Goal: Task Accomplishment & Management: Manage account settings

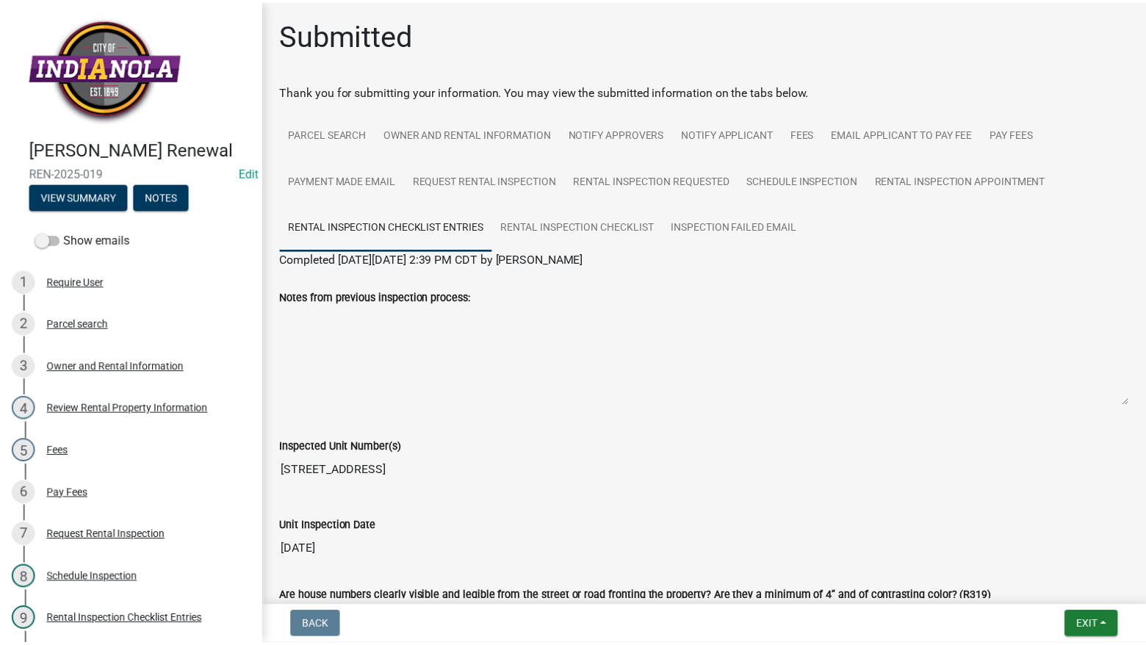
scroll to position [2888, 0]
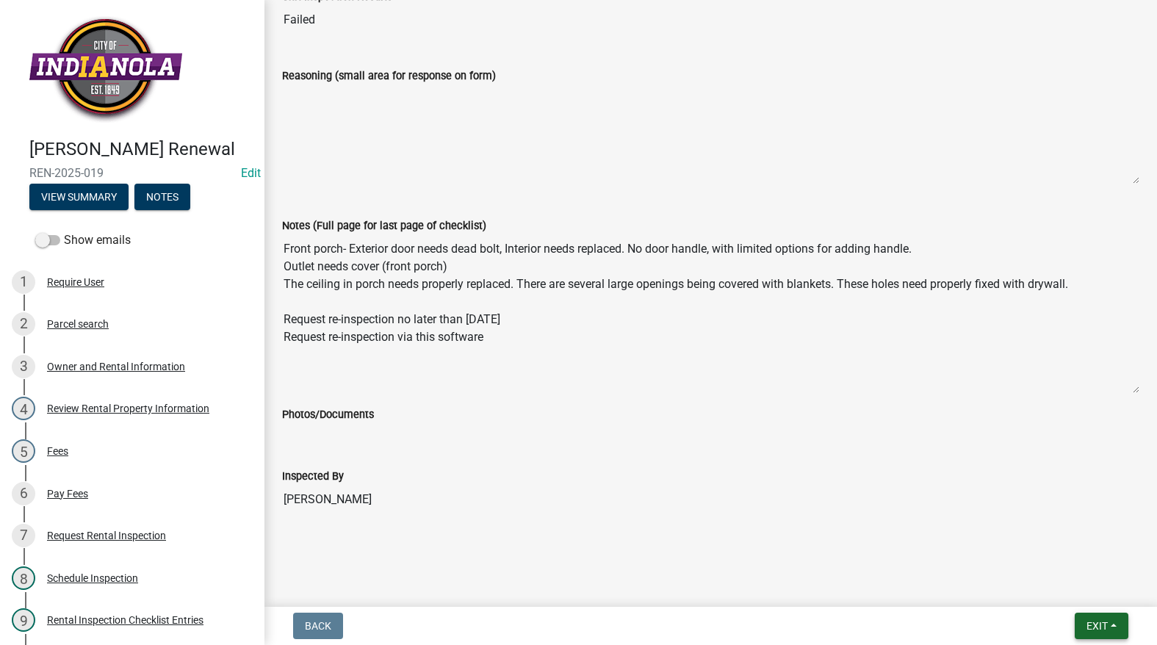
click at [1092, 622] on span "Exit" at bounding box center [1097, 626] width 21 height 12
click at [1059, 591] on button "Save & Exit" at bounding box center [1070, 587] width 118 height 35
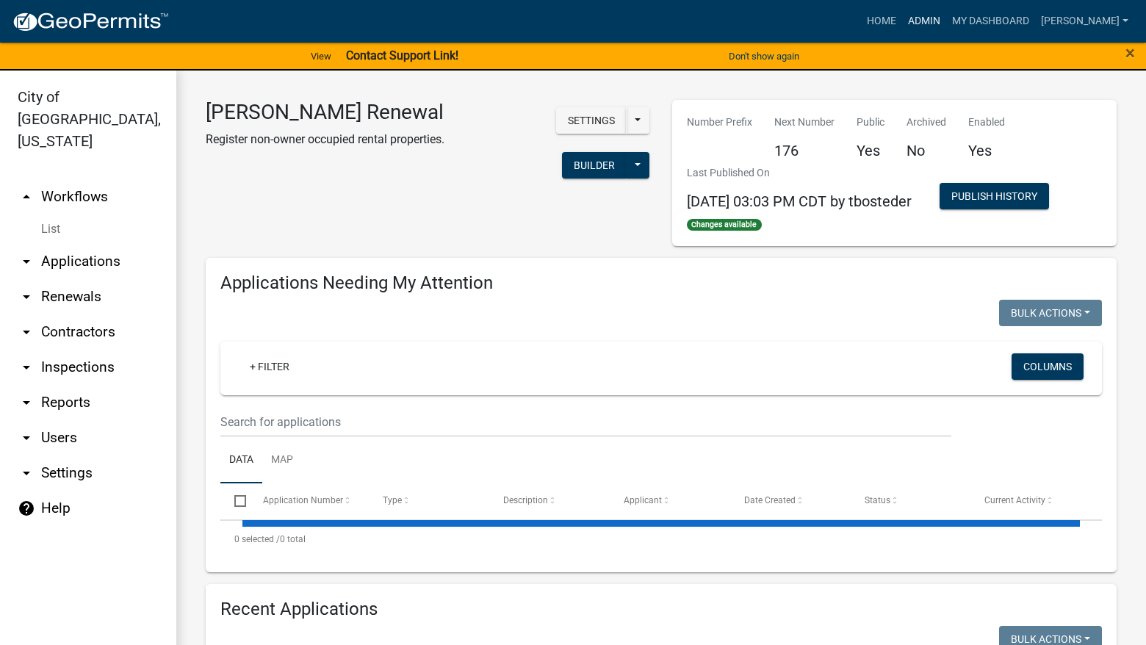
click at [946, 18] on link "Admin" at bounding box center [924, 21] width 44 height 28
select select "3: 100"
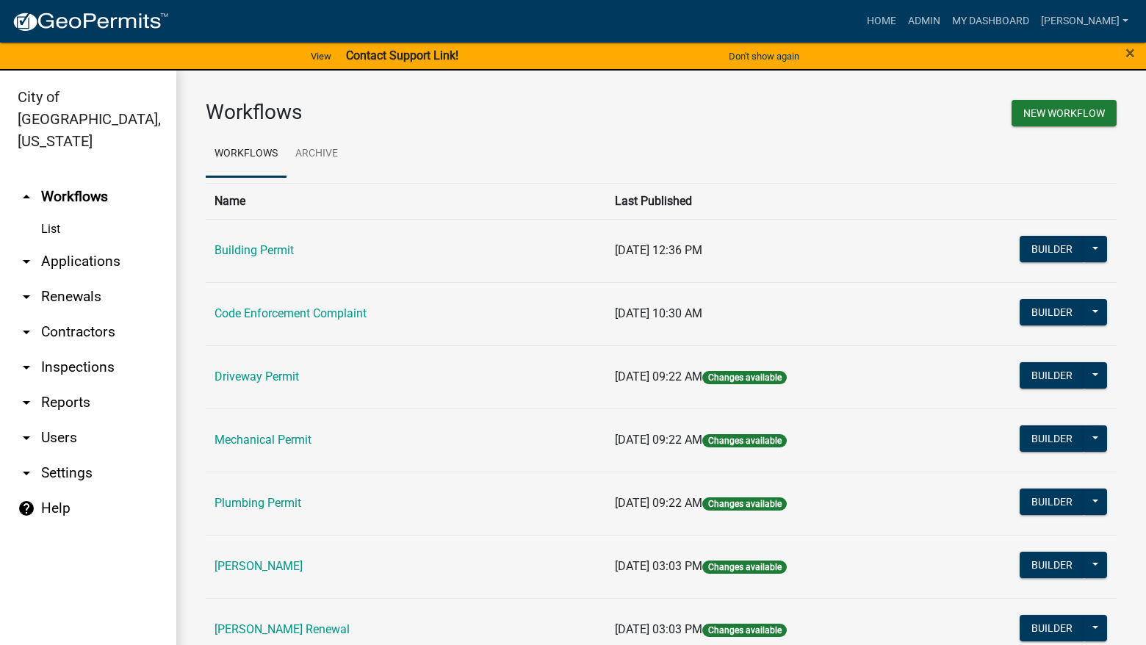
click at [325, 320] on link "Code Enforcement Complaint" at bounding box center [291, 313] width 152 height 14
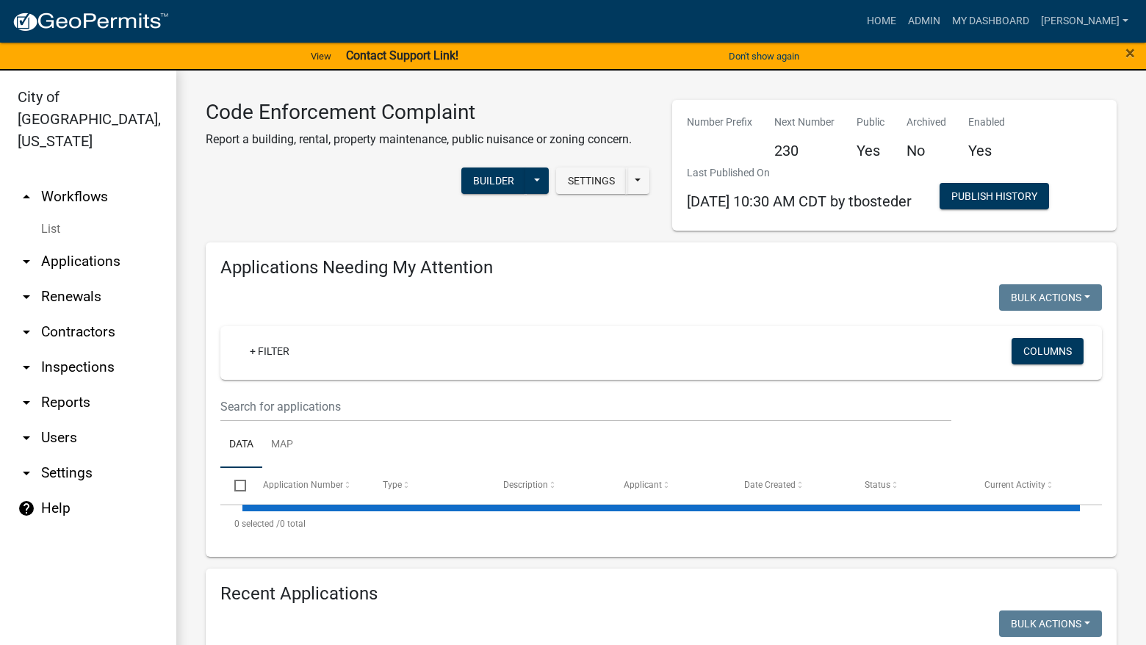
select select "3: 100"
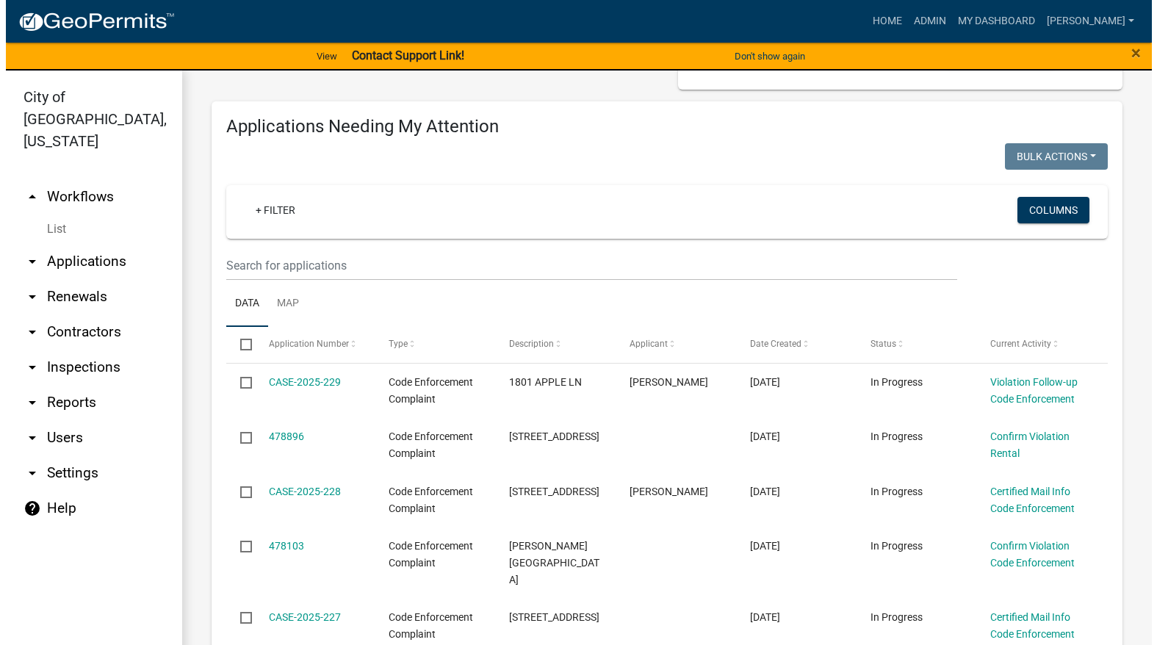
scroll to position [147, 0]
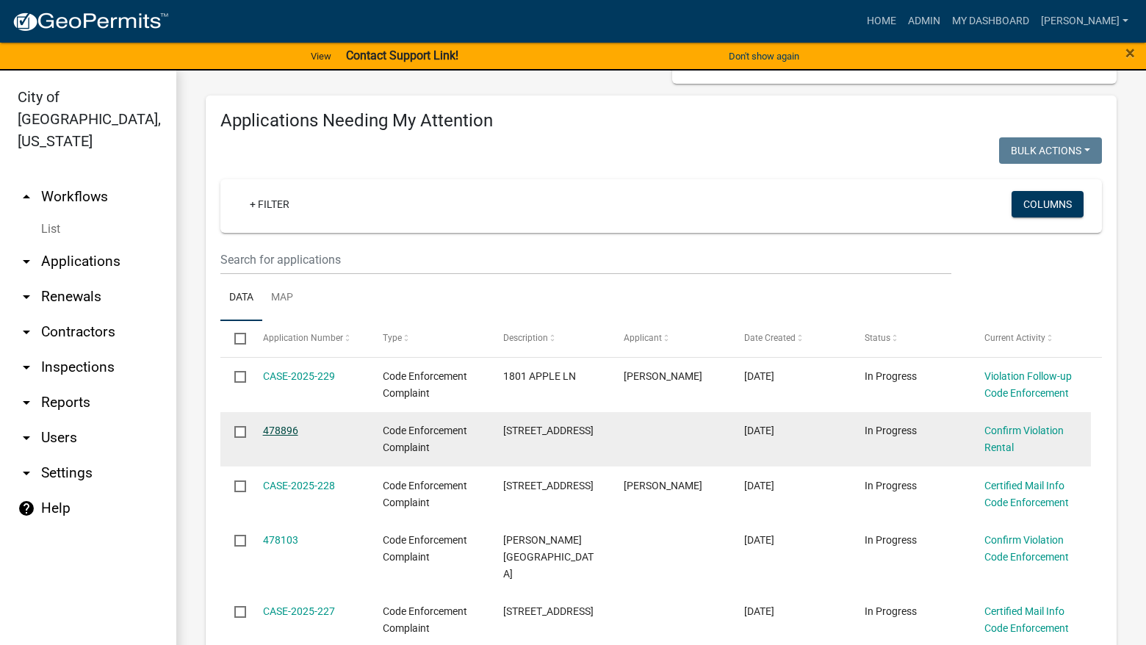
click at [273, 431] on link "478896" at bounding box center [280, 431] width 35 height 12
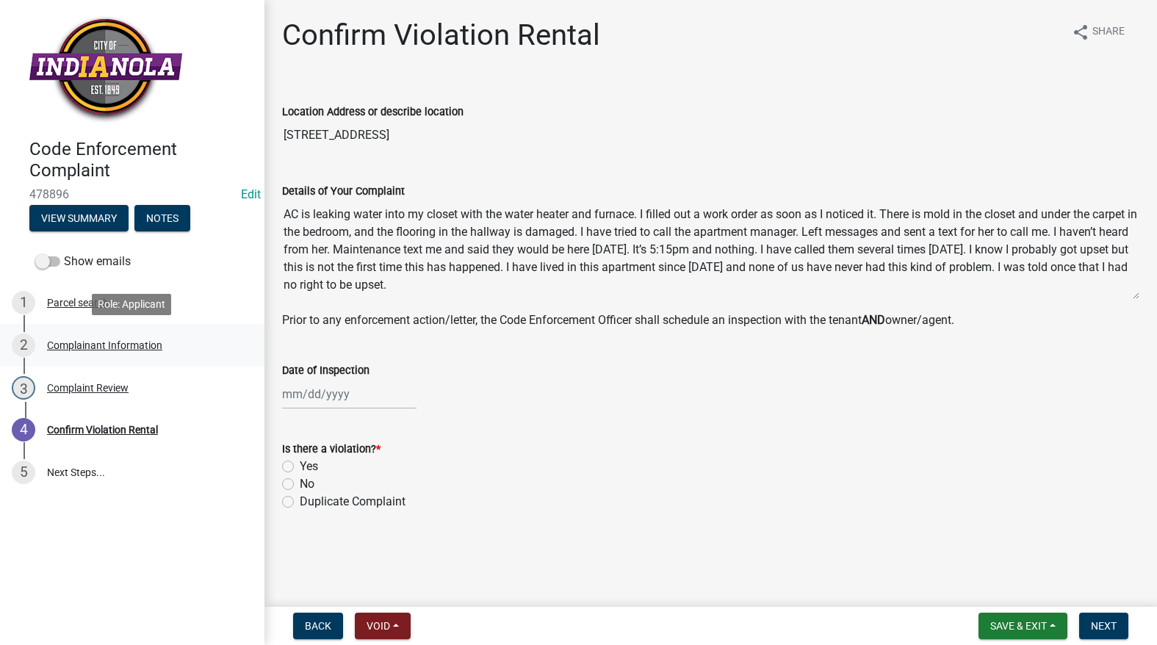
click at [107, 350] on div "Complainant Information" at bounding box center [104, 345] width 115 height 10
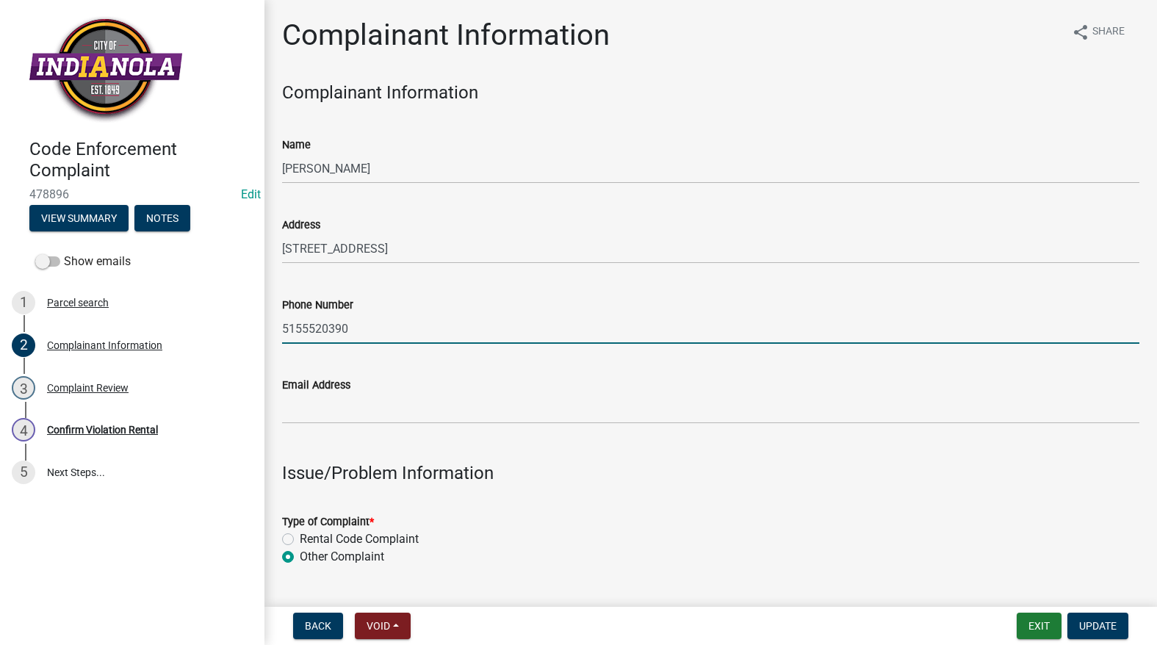
click at [302, 325] on input "5155520390" at bounding box center [710, 329] width 857 height 30
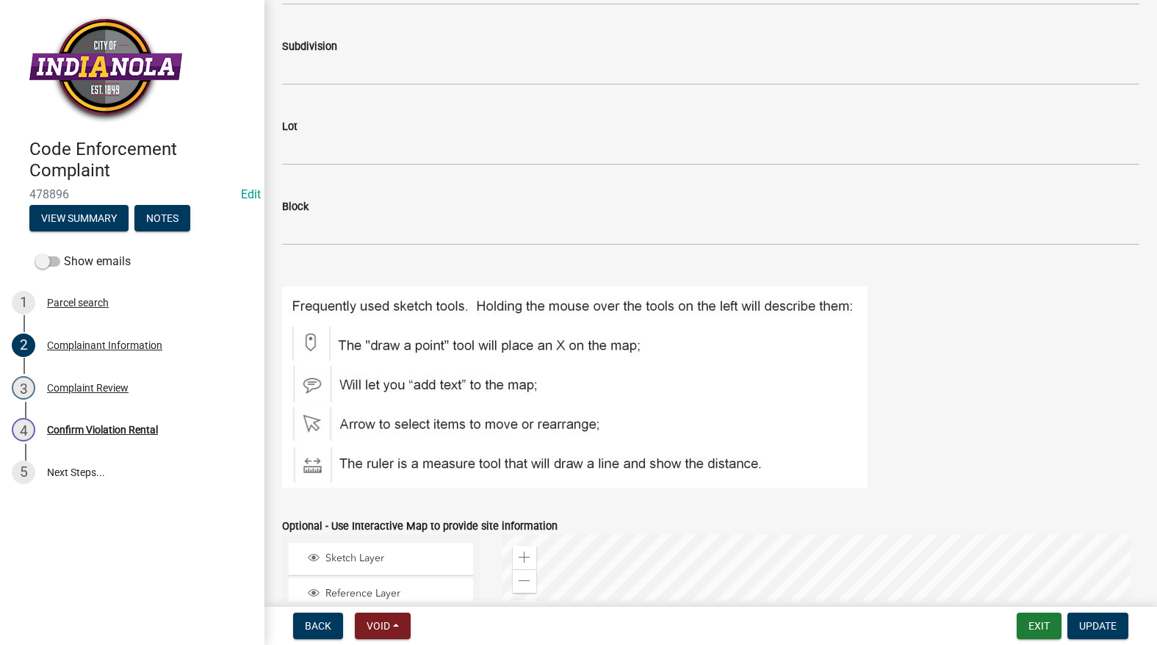
scroll to position [1760, 0]
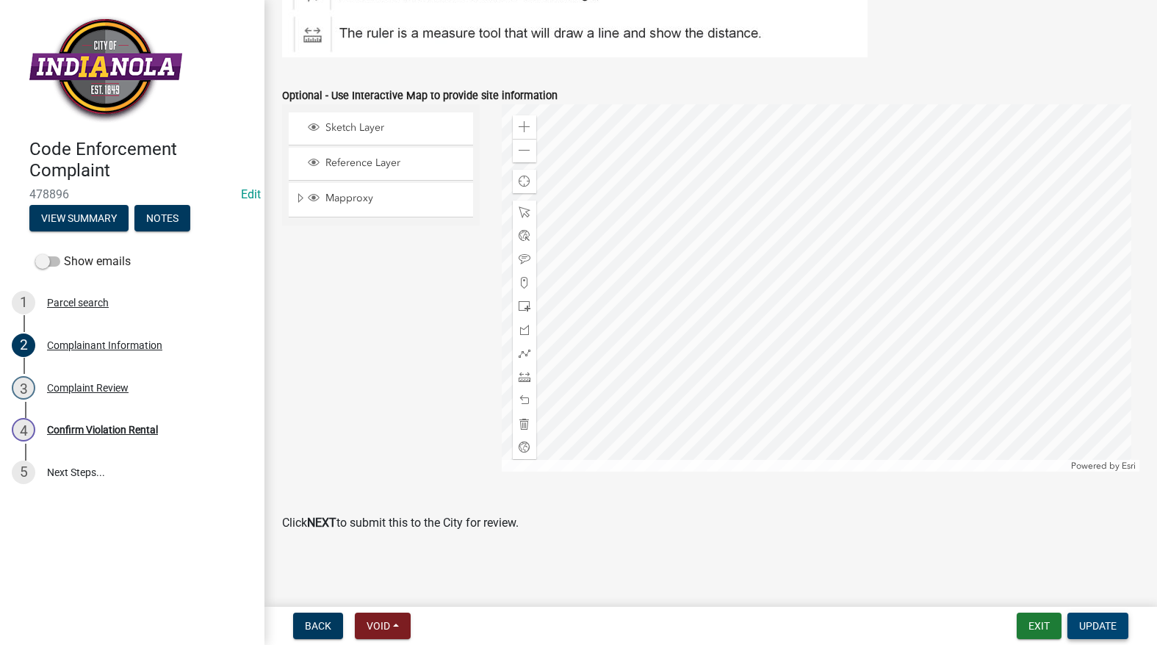
type input "[PHONE_NUMBER]"
click at [1101, 620] on span "Update" at bounding box center [1097, 626] width 37 height 12
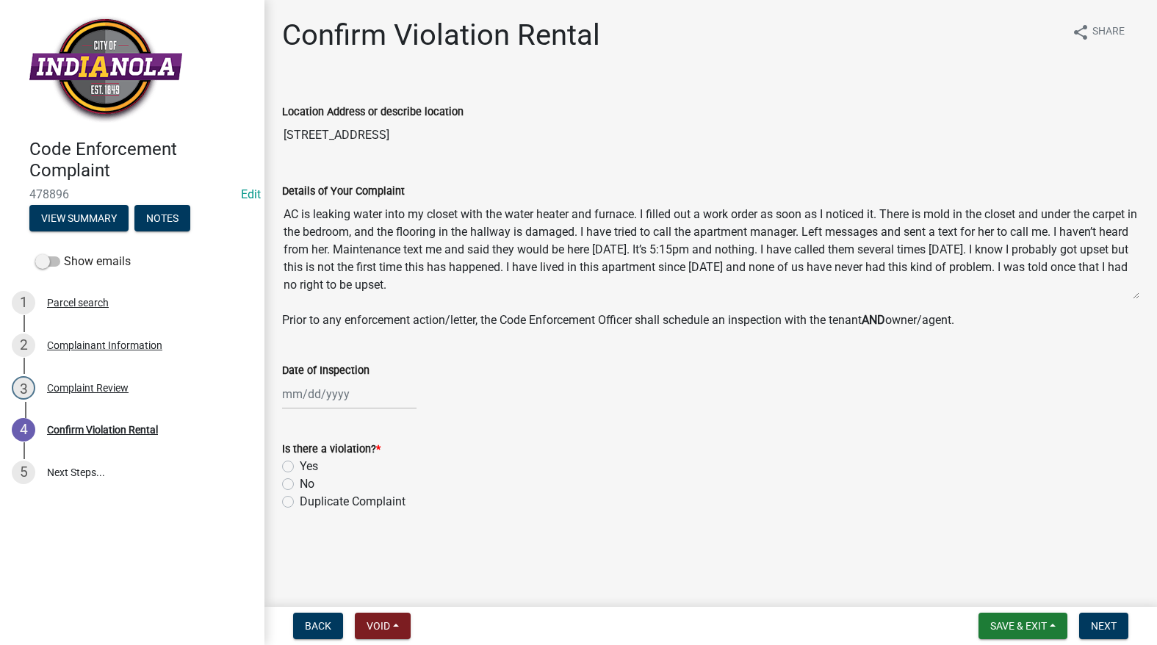
click at [76, 396] on div "3 Complaint Review" at bounding box center [126, 388] width 229 height 24
